Goal: Transaction & Acquisition: Book appointment/travel/reservation

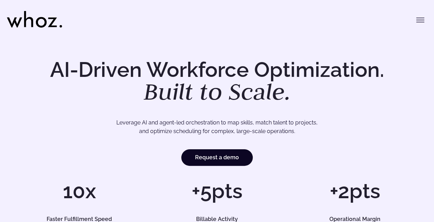
click at [421, 19] on icon "Toggle menu" at bounding box center [420, 20] width 8 height 8
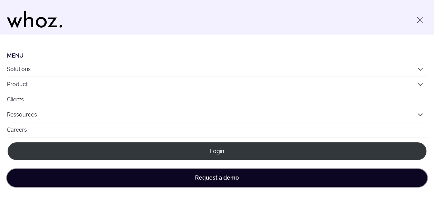
click at [244, 174] on link "Request a demo" at bounding box center [217, 178] width 420 height 18
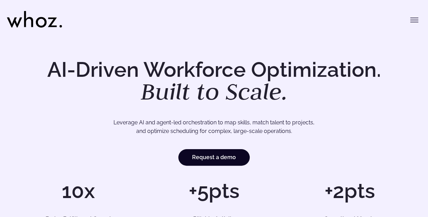
click at [409, 22] on button "Toggle menu" at bounding box center [414, 20] width 14 height 14
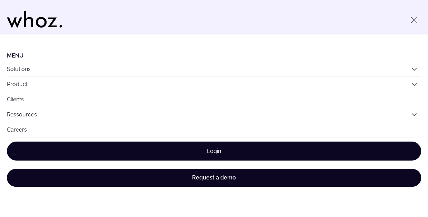
click at [235, 159] on link "Login" at bounding box center [214, 151] width 414 height 19
